Goal: Task Accomplishment & Management: Manage account settings

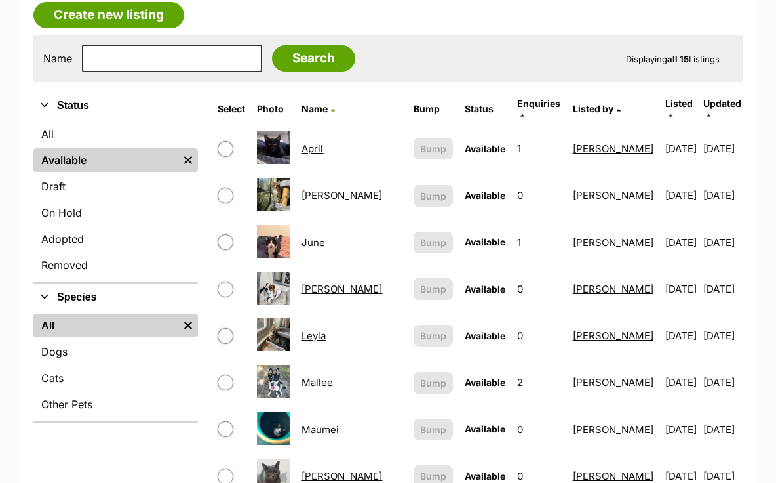
scroll to position [235, 0]
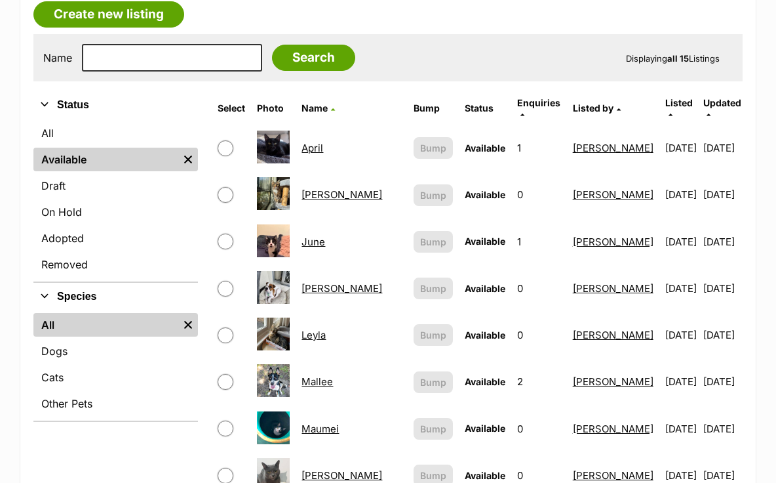
click at [326, 328] on link "Leyla" at bounding box center [314, 334] width 24 height 12
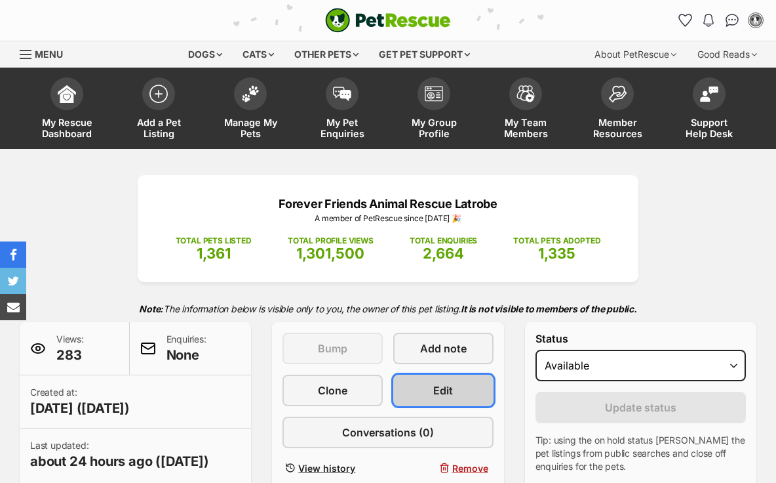
click at [439, 394] on span "Edit" at bounding box center [443, 390] width 20 height 16
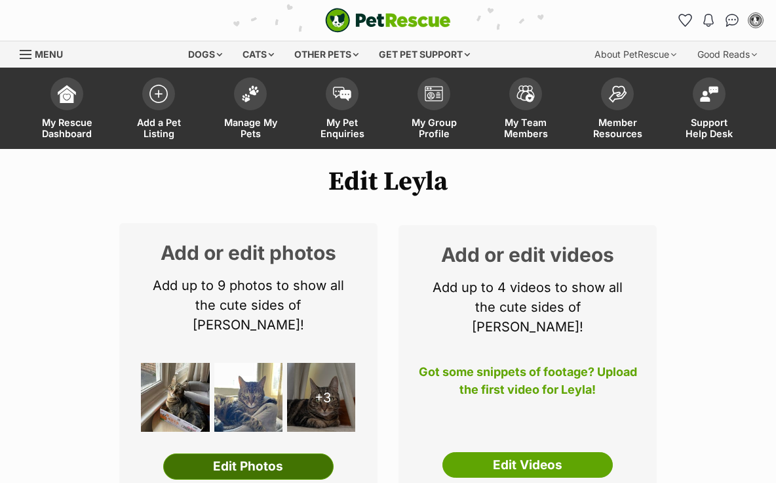
click at [303, 453] on link "Edit Photos" at bounding box center [248, 466] width 170 height 26
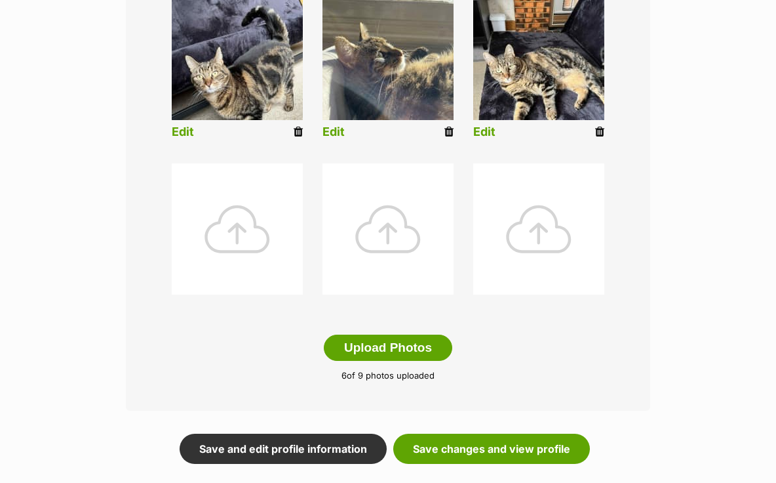
scroll to position [553, 0]
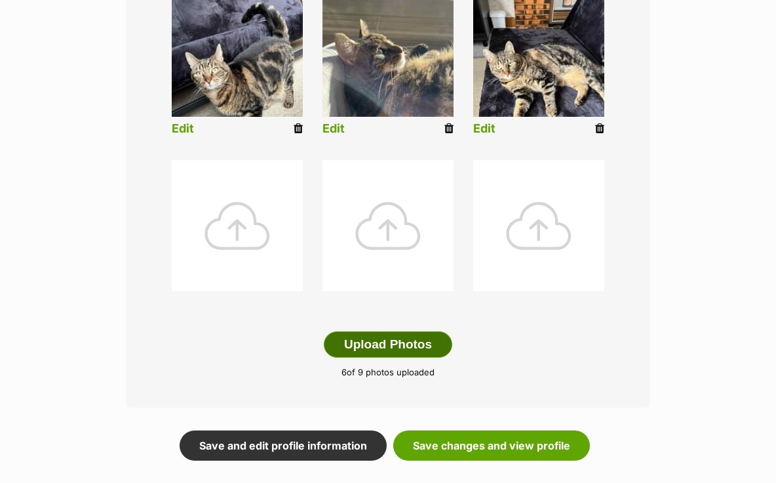
click at [383, 344] on button "Upload Photos" at bounding box center [388, 344] width 129 height 26
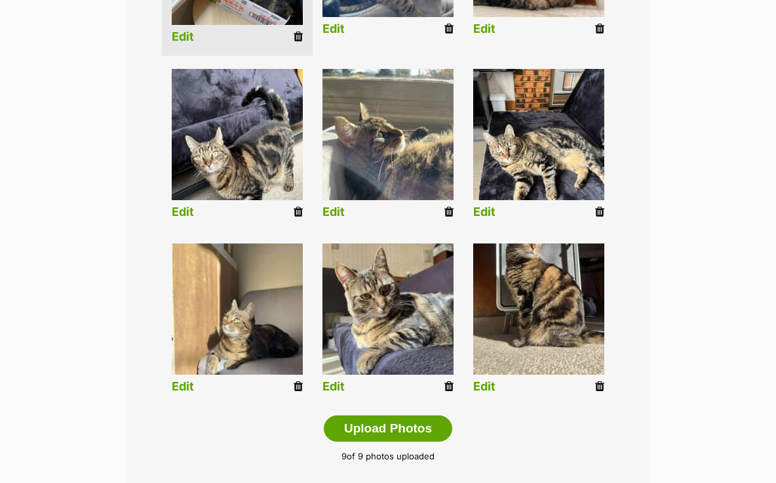
scroll to position [463, 0]
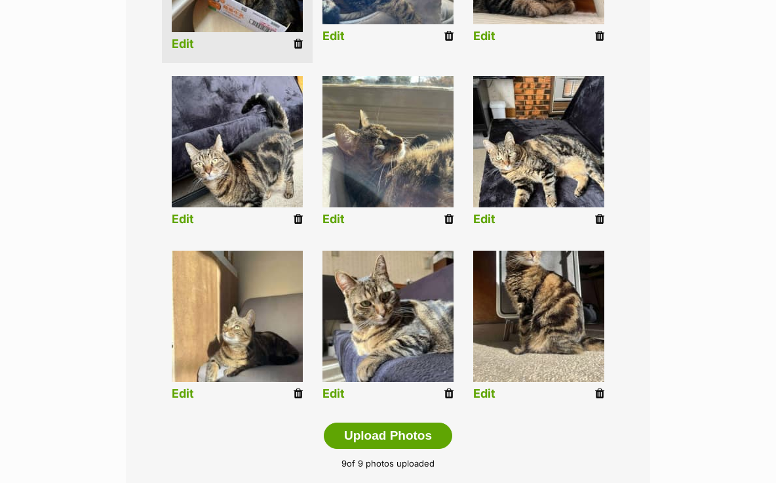
click at [492, 395] on link "Edit" at bounding box center [484, 394] width 22 height 14
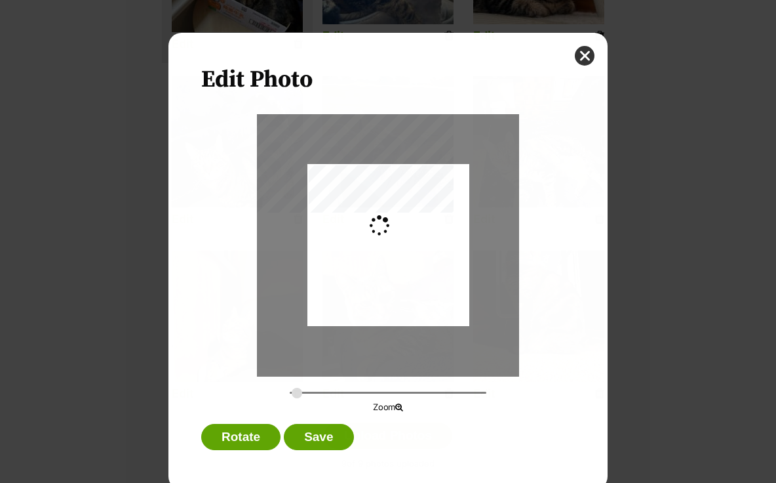
scroll to position [0, 0]
type input "0.2744"
drag, startPoint x: 401, startPoint y: 258, endPoint x: 401, endPoint y: 288, distance: 30.8
click at [401, 289] on div "Dialog Window - Close (Press escape to close)" at bounding box center [388, 271] width 162 height 216
click at [330, 442] on button "Save" at bounding box center [318, 437] width 69 height 26
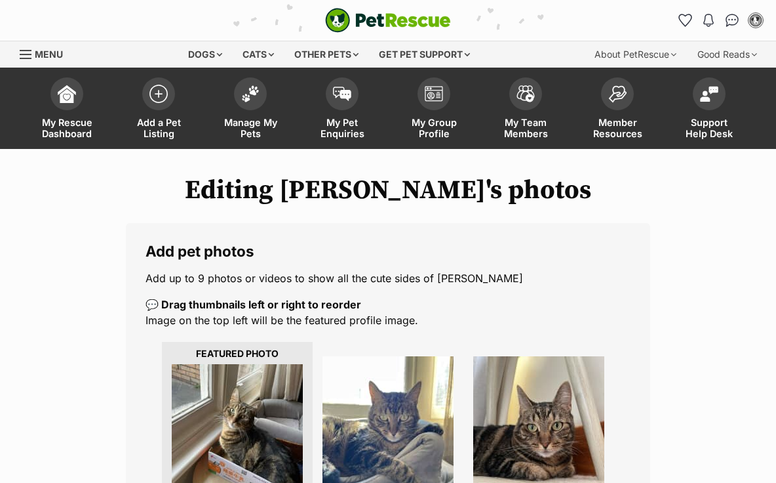
scroll to position [463, 0]
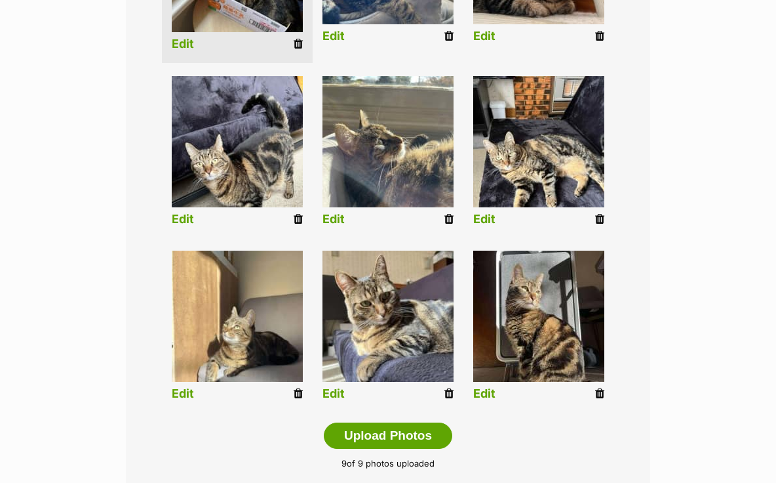
click at [188, 395] on link "Edit" at bounding box center [183, 394] width 22 height 14
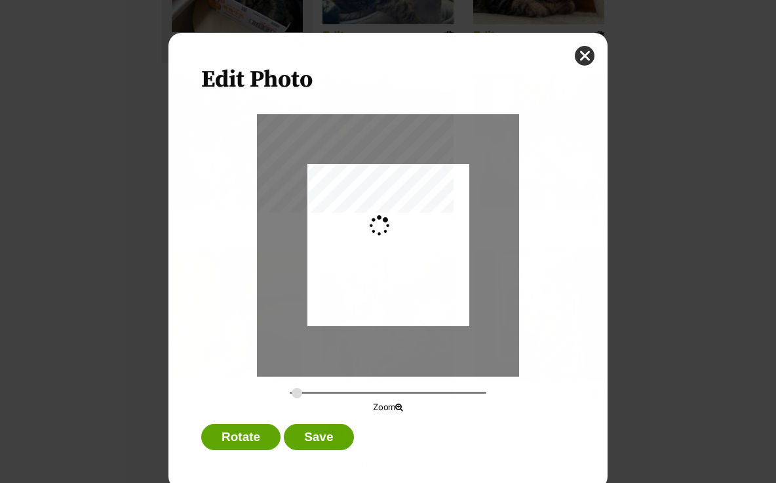
scroll to position [0, 0]
type input "0.2744"
click at [385, 284] on div "Dialog Window - Close (Press escape to close)" at bounding box center [388, 244] width 162 height 216
click at [332, 428] on button "Save" at bounding box center [318, 437] width 69 height 26
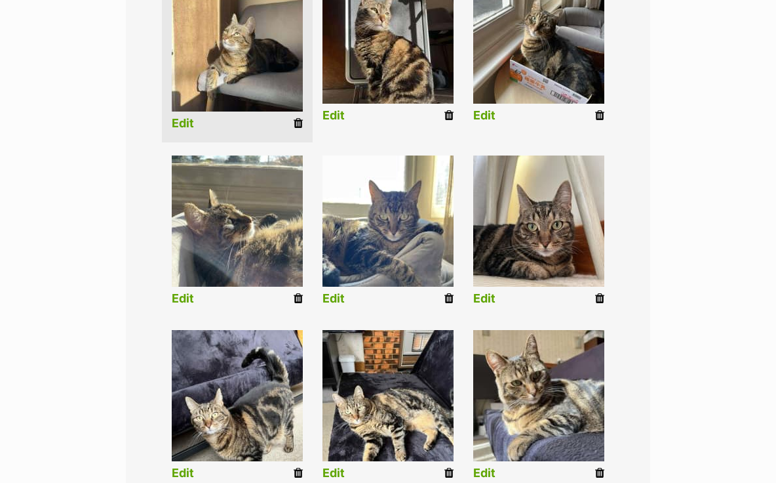
scroll to position [377, 0]
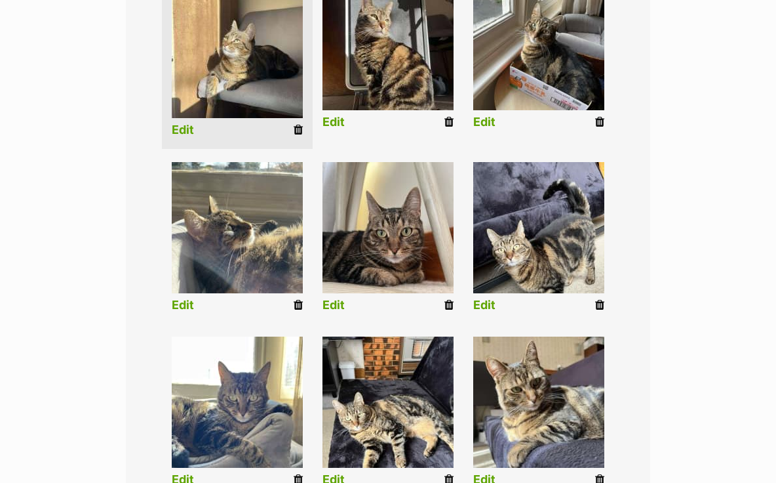
click at [480, 307] on link "Edit" at bounding box center [484, 305] width 22 height 14
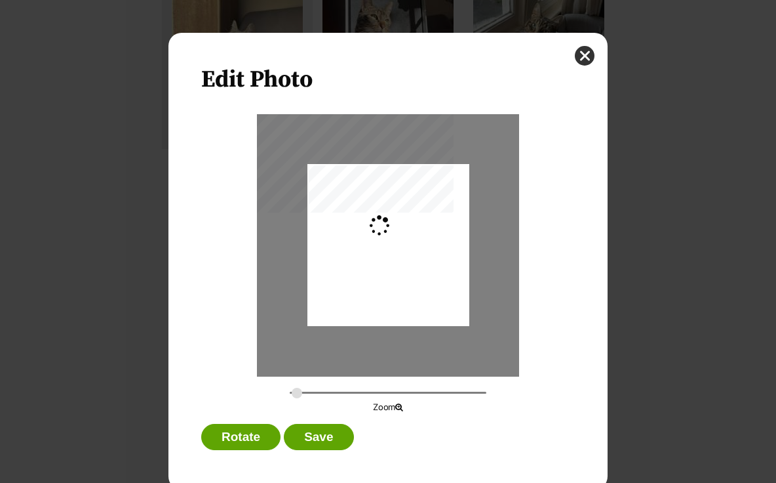
scroll to position [0, 0]
type input "0.2744"
drag, startPoint x: 420, startPoint y: 303, endPoint x: 420, endPoint y: 288, distance: 14.4
click at [420, 288] on div "Dialog Window - Close (Press escape to close)" at bounding box center [388, 231] width 162 height 216
click at [338, 430] on button "Save" at bounding box center [318, 437] width 69 height 26
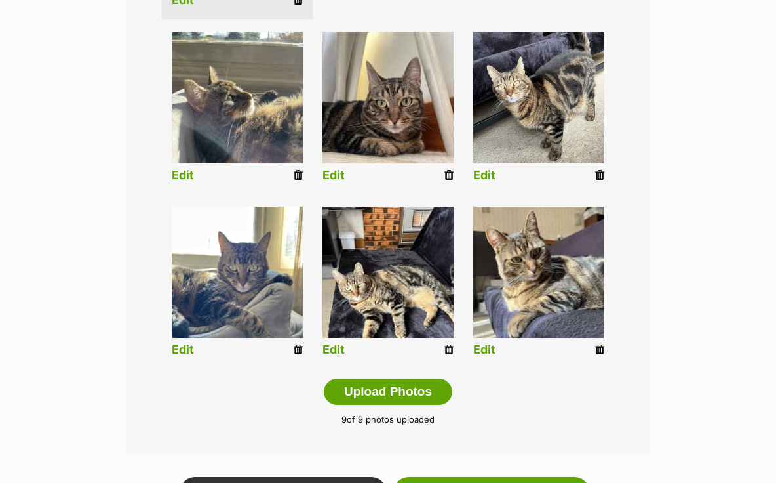
scroll to position [695, 0]
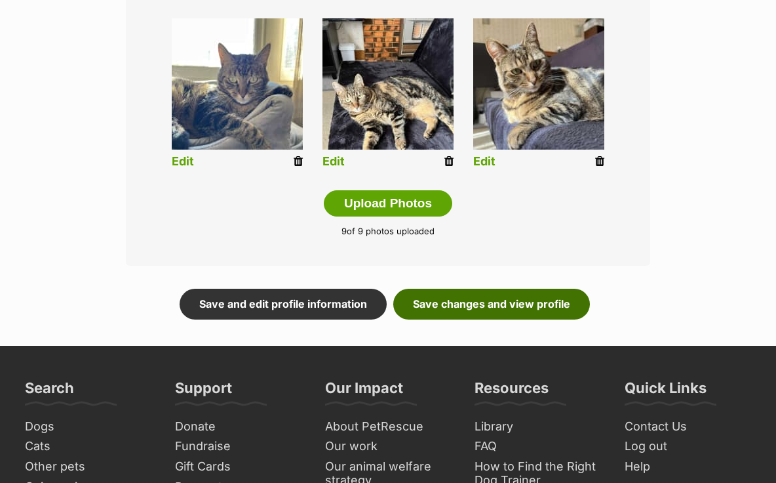
click at [488, 303] on link "Save changes and view profile" at bounding box center [491, 303] width 197 height 30
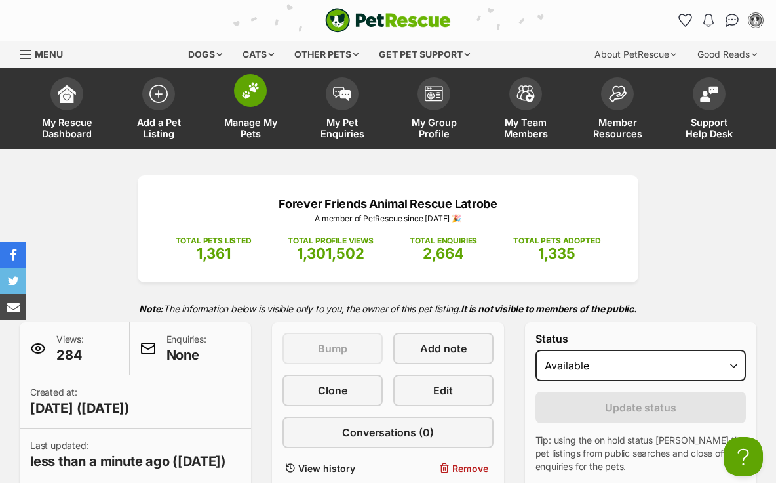
click at [259, 101] on span at bounding box center [250, 90] width 33 height 33
